Goal: Task Accomplishment & Management: Use online tool/utility

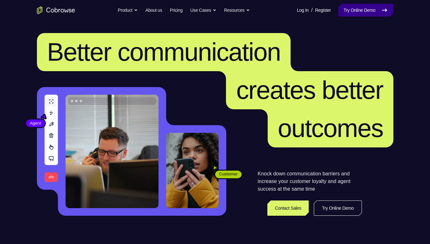
click at [380, 10] on link "Try Online Demo" at bounding box center [365, 10] width 55 height 13
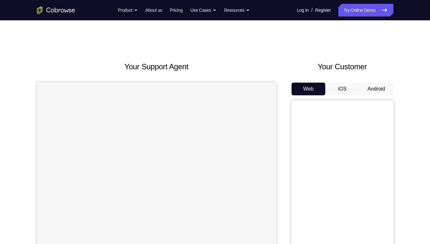
click at [371, 90] on button "Android" at bounding box center [376, 89] width 34 height 13
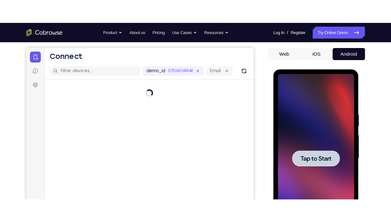
scroll to position [56, 0]
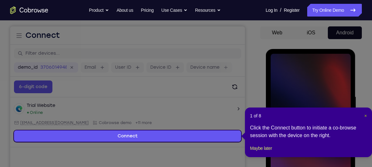
click at [365, 116] on span "×" at bounding box center [366, 115] width 3 height 5
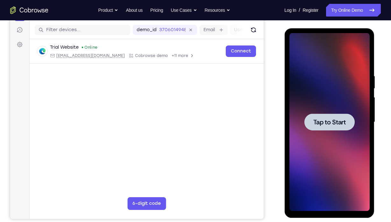
scroll to position [77, 0]
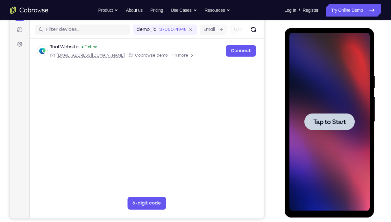
click at [333, 119] on span "Tap to Start" at bounding box center [329, 122] width 32 height 6
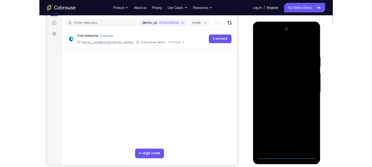
scroll to position [80, 0]
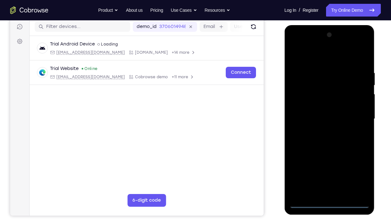
click at [328, 201] on div at bounding box center [329, 119] width 80 height 178
click at [352, 176] on div at bounding box center [329, 119] width 80 height 178
click at [319, 58] on div at bounding box center [329, 119] width 80 height 178
click at [356, 116] on div at bounding box center [329, 119] width 80 height 178
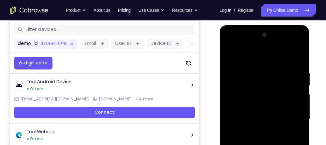
drag, startPoint x: 354, startPoint y: 14, endPoint x: 209, endPoint y: 24, distance: 145.0
click at [209, 24] on div "Your Support Agent Your Customer Web iOS Android" at bounding box center [163, 98] width 306 height 235
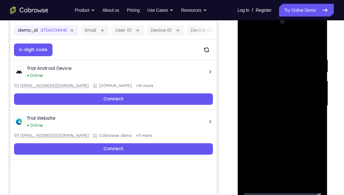
scroll to position [93, 0]
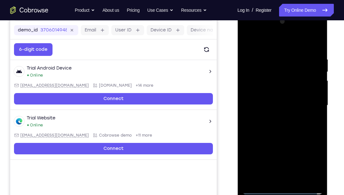
click at [276, 118] on div at bounding box center [282, 106] width 80 height 178
click at [280, 101] on div at bounding box center [282, 106] width 80 height 178
click at [275, 92] on div at bounding box center [282, 106] width 80 height 178
click at [280, 105] on div at bounding box center [282, 106] width 80 height 178
drag, startPoint x: 280, startPoint y: 69, endPoint x: 294, endPoint y: 139, distance: 70.7
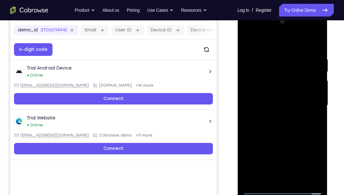
click at [294, 139] on div at bounding box center [282, 106] width 80 height 178
click at [298, 129] on div at bounding box center [282, 106] width 80 height 178
click at [279, 81] on div at bounding box center [282, 106] width 80 height 178
click at [272, 93] on div at bounding box center [282, 106] width 80 height 178
click at [277, 106] on div at bounding box center [282, 106] width 80 height 178
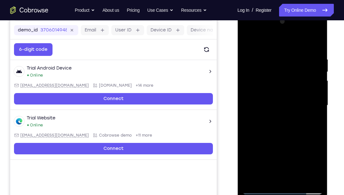
click at [284, 127] on div at bounding box center [282, 106] width 80 height 178
drag, startPoint x: 275, startPoint y: 45, endPoint x: 280, endPoint y: 9, distance: 36.6
click at [280, 12] on html "Online web based iOS Simulators and Android Emulators. Run iPhone, iPad, Mobile…" at bounding box center [282, 107] width 91 height 191
click at [283, 125] on div at bounding box center [282, 106] width 80 height 178
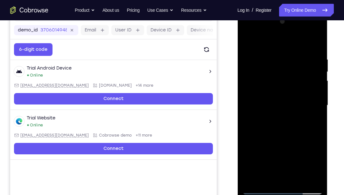
click at [315, 49] on div at bounding box center [282, 106] width 80 height 178
click at [317, 40] on div at bounding box center [282, 106] width 80 height 178
click at [309, 75] on div at bounding box center [282, 106] width 80 height 178
click at [314, 77] on div at bounding box center [282, 106] width 80 height 178
click at [312, 180] on div at bounding box center [282, 106] width 80 height 178
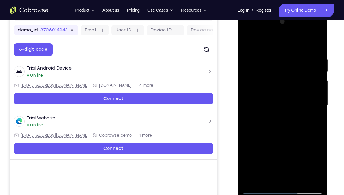
click at [282, 149] on div at bounding box center [282, 106] width 80 height 178
drag, startPoint x: 289, startPoint y: 149, endPoint x: 292, endPoint y: 119, distance: 29.7
click at [292, 119] on div at bounding box center [282, 106] width 80 height 178
click at [252, 181] on div at bounding box center [282, 106] width 80 height 178
click at [272, 55] on div at bounding box center [282, 106] width 80 height 178
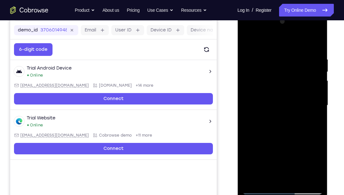
click at [306, 177] on div at bounding box center [282, 106] width 80 height 178
click at [273, 179] on div at bounding box center [282, 106] width 80 height 178
click at [308, 133] on div at bounding box center [282, 106] width 80 height 178
click at [292, 121] on div at bounding box center [282, 106] width 80 height 178
click at [258, 177] on div at bounding box center [282, 106] width 80 height 178
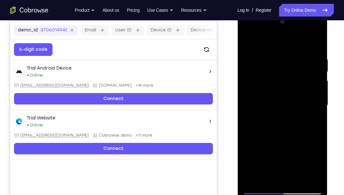
click at [282, 112] on div at bounding box center [282, 106] width 80 height 178
click at [294, 177] on div at bounding box center [282, 106] width 80 height 178
click at [311, 177] on div at bounding box center [282, 106] width 80 height 178
click at [307, 179] on div at bounding box center [282, 106] width 80 height 178
click at [315, 179] on div at bounding box center [282, 106] width 80 height 178
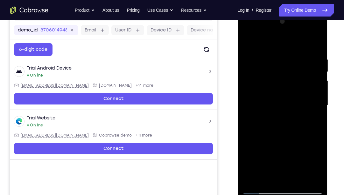
click at [314, 45] on div at bounding box center [282, 106] width 80 height 178
click at [297, 182] on div at bounding box center [282, 106] width 80 height 178
click at [280, 138] on div at bounding box center [282, 106] width 80 height 178
click at [283, 102] on div at bounding box center [282, 106] width 80 height 178
click at [247, 42] on div at bounding box center [282, 106] width 80 height 178
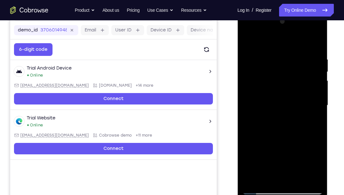
click at [279, 101] on div at bounding box center [282, 106] width 80 height 178
click at [248, 41] on div at bounding box center [282, 106] width 80 height 178
drag, startPoint x: 287, startPoint y: 128, endPoint x: 289, endPoint y: 82, distance: 45.8
click at [289, 82] on div at bounding box center [282, 106] width 80 height 178
drag, startPoint x: 285, startPoint y: 158, endPoint x: 291, endPoint y: 109, distance: 49.6
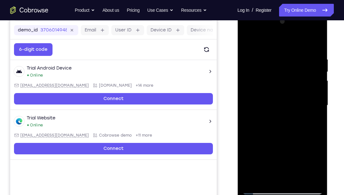
click at [291, 109] on div at bounding box center [282, 106] width 80 height 178
click at [289, 137] on div at bounding box center [282, 106] width 80 height 178
click at [263, 178] on div at bounding box center [282, 106] width 80 height 178
click at [265, 178] on div at bounding box center [282, 106] width 80 height 178
click at [291, 163] on div at bounding box center [282, 106] width 80 height 178
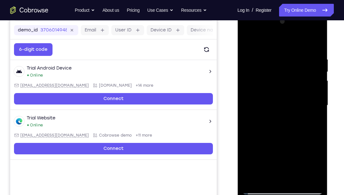
click at [291, 163] on div at bounding box center [282, 106] width 80 height 178
click at [259, 189] on div at bounding box center [282, 106] width 80 height 178
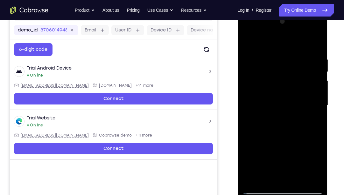
click at [274, 148] on div at bounding box center [282, 106] width 80 height 178
click at [249, 41] on div at bounding box center [282, 106] width 80 height 178
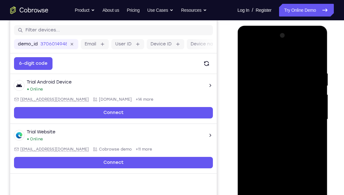
scroll to position [92, 0]
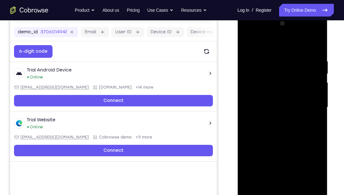
drag, startPoint x: 285, startPoint y: 110, endPoint x: 291, endPoint y: 195, distance: 85.8
click at [291, 195] on div at bounding box center [282, 107] width 80 height 178
click at [249, 44] on div at bounding box center [282, 107] width 80 height 178
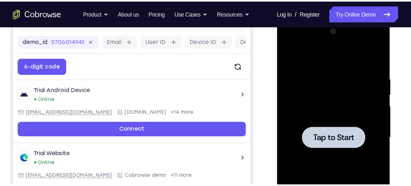
scroll to position [92, 0]
